Goal: Information Seeking & Learning: Learn about a topic

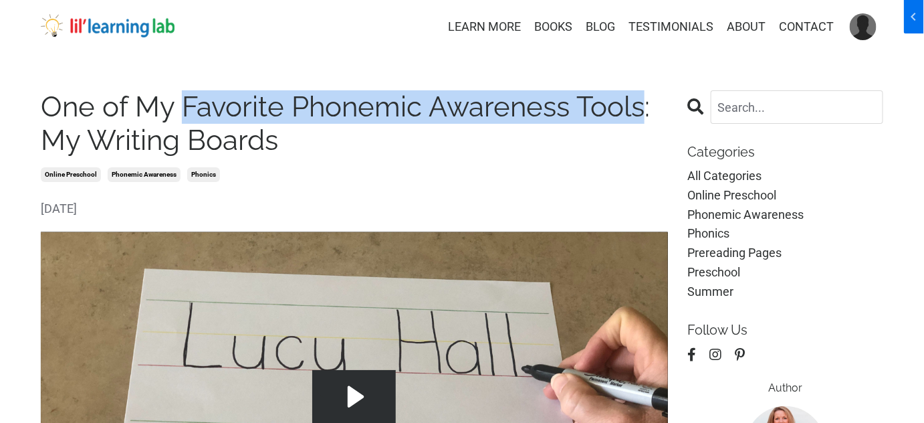
drag, startPoint x: 180, startPoint y: 111, endPoint x: 643, endPoint y: 110, distance: 463.4
click at [643, 110] on h1 "One of My Favorite Phonemic Awareness Tools: My Writing Boards" at bounding box center [354, 124] width 627 height 68
copy h1 "Favorite Phonemic Awareness Tools"
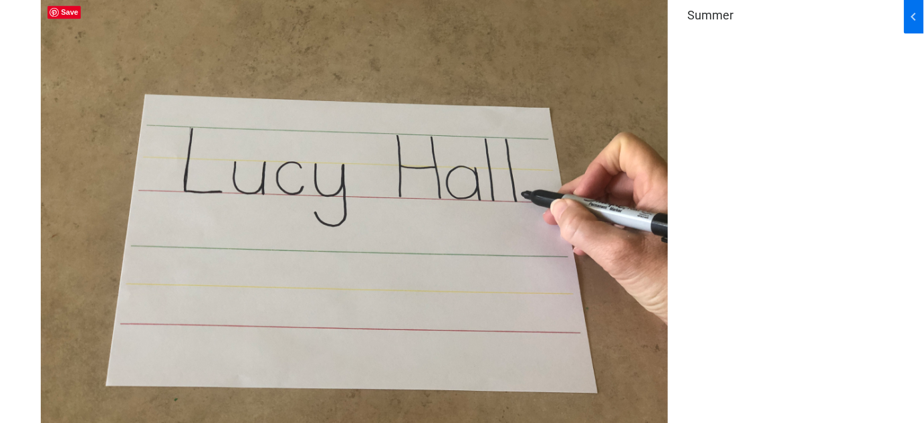
scroll to position [790, 0]
